Goal: Find specific page/section: Find specific page/section

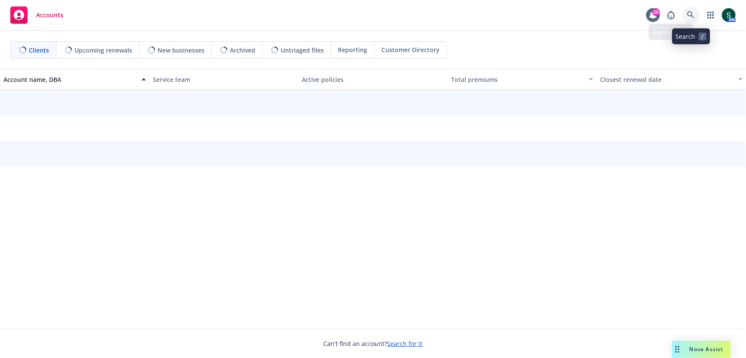
click at [692, 12] on icon at bounding box center [691, 15] width 8 height 8
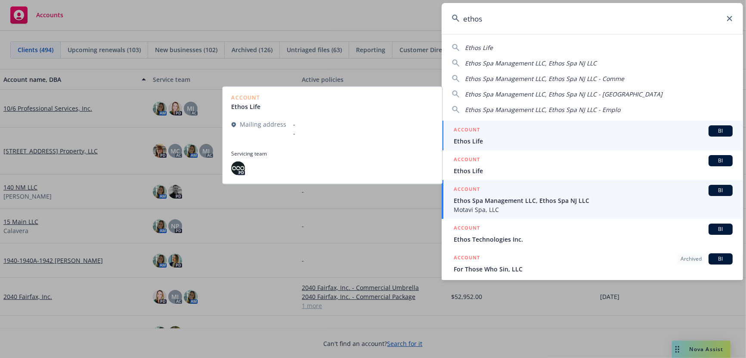
type input "ethos"
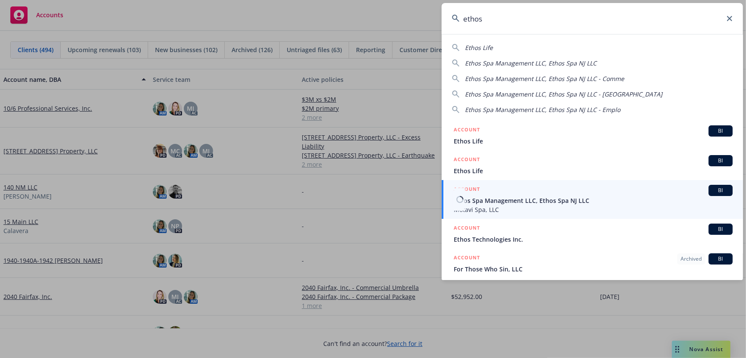
click at [490, 211] on span "Motavi Spa, LLC" at bounding box center [593, 209] width 279 height 9
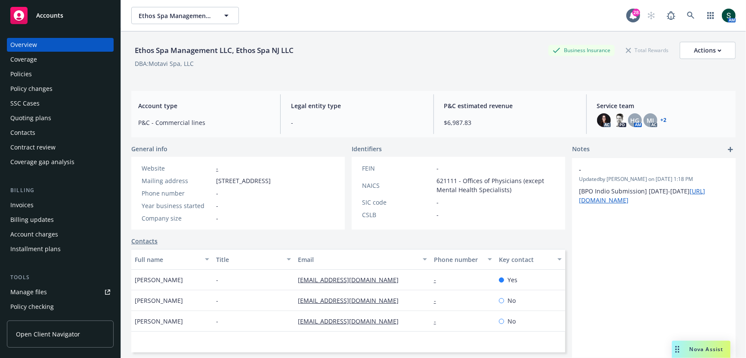
click at [26, 66] on div "Coverage" at bounding box center [23, 60] width 27 height 14
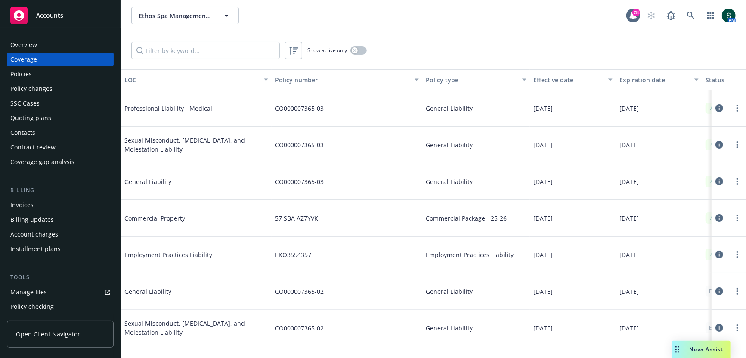
click at [34, 76] on div "Policies" at bounding box center [60, 74] width 100 height 14
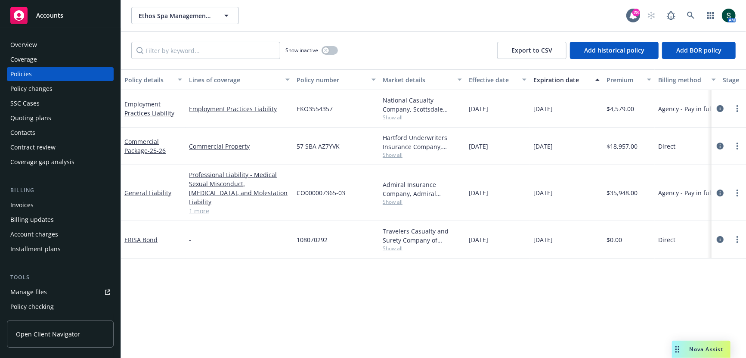
click at [314, 146] on span "57 SBA AZ7YVK" at bounding box center [318, 146] width 43 height 9
copy span "57 SBA AZ7YVK"
